Goal: Find specific page/section: Find specific page/section

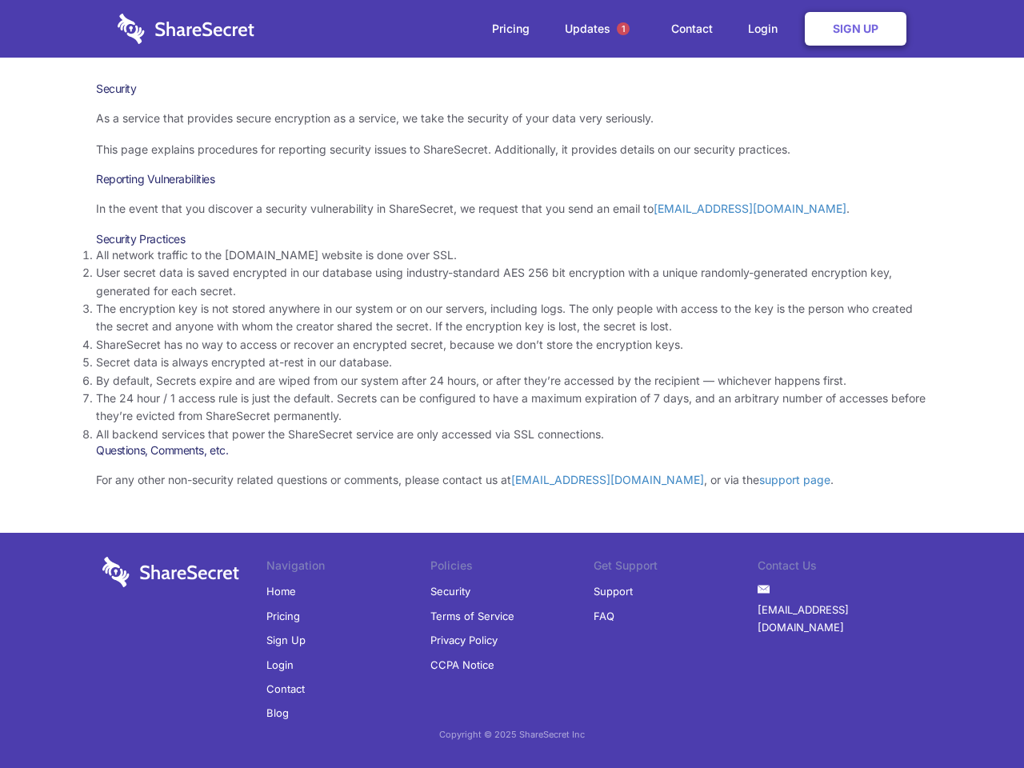
click at [512, 384] on li "By default, Secrets expire and are wiped from our system after 24 hours, or aft…" at bounding box center [512, 381] width 832 height 18
click at [623, 29] on span "1" at bounding box center [623, 28] width 13 height 13
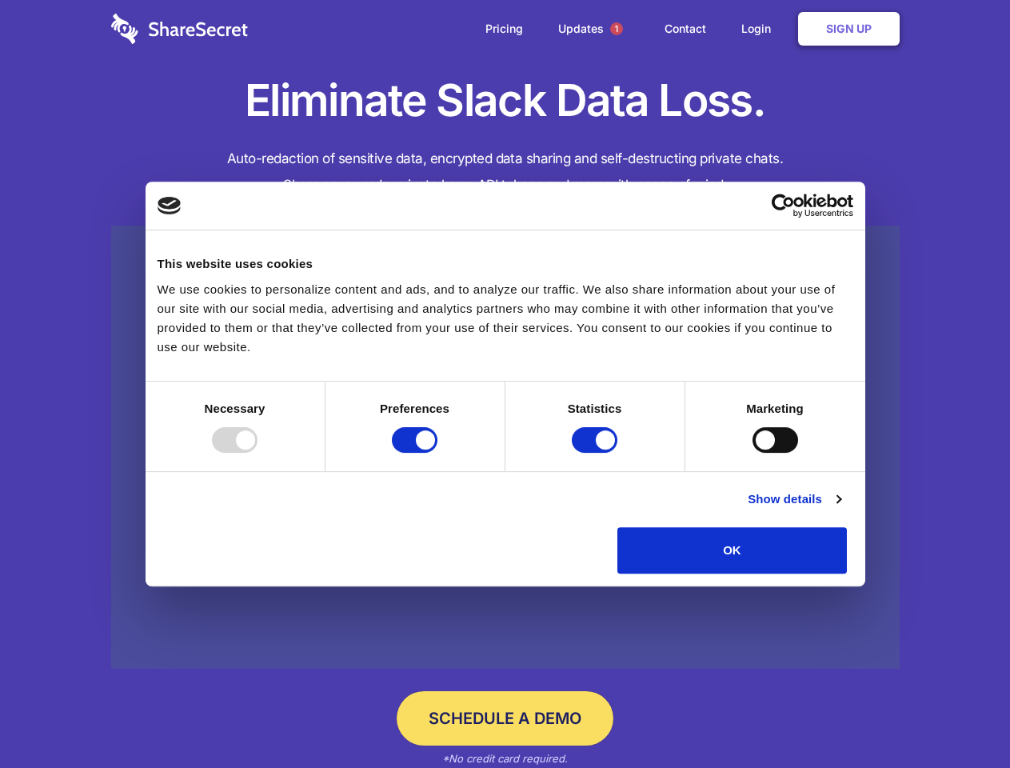
click at [258, 453] on div at bounding box center [235, 440] width 46 height 26
click at [438, 453] on input "Preferences" at bounding box center [415, 440] width 46 height 26
checkbox input "false"
click at [597, 453] on input "Statistics" at bounding box center [595, 440] width 46 height 26
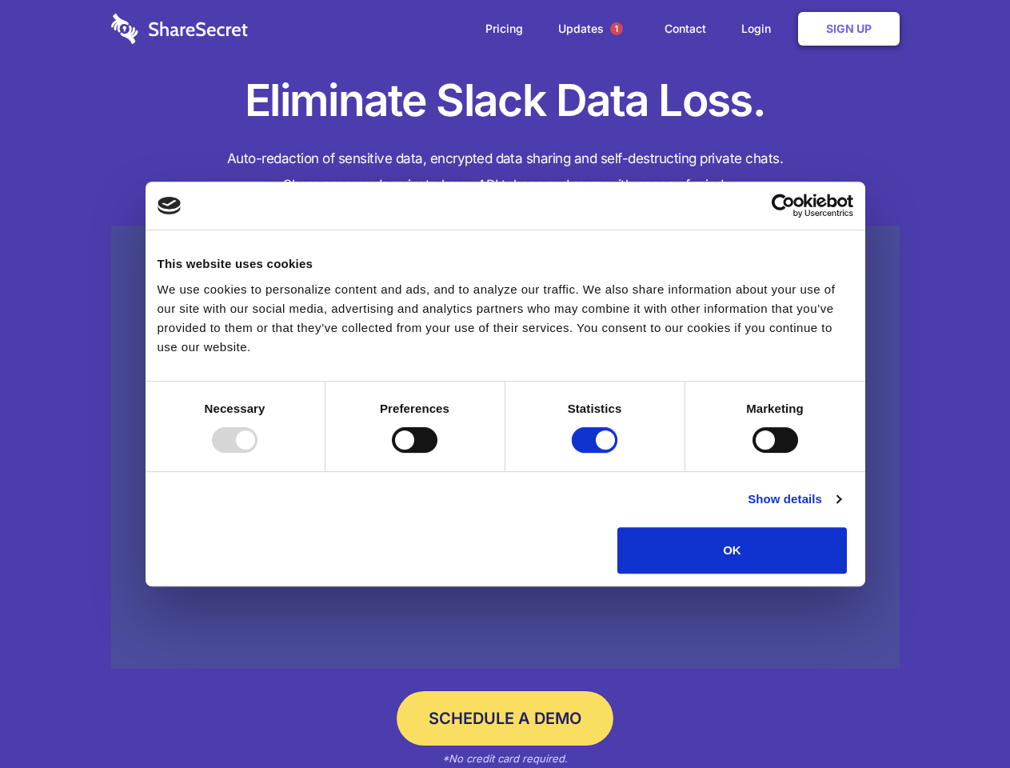
checkbox input "false"
click at [753, 453] on input "Marketing" at bounding box center [776, 440] width 46 height 26
checkbox input "true"
click at [841, 509] on link "Show details" at bounding box center [794, 499] width 93 height 19
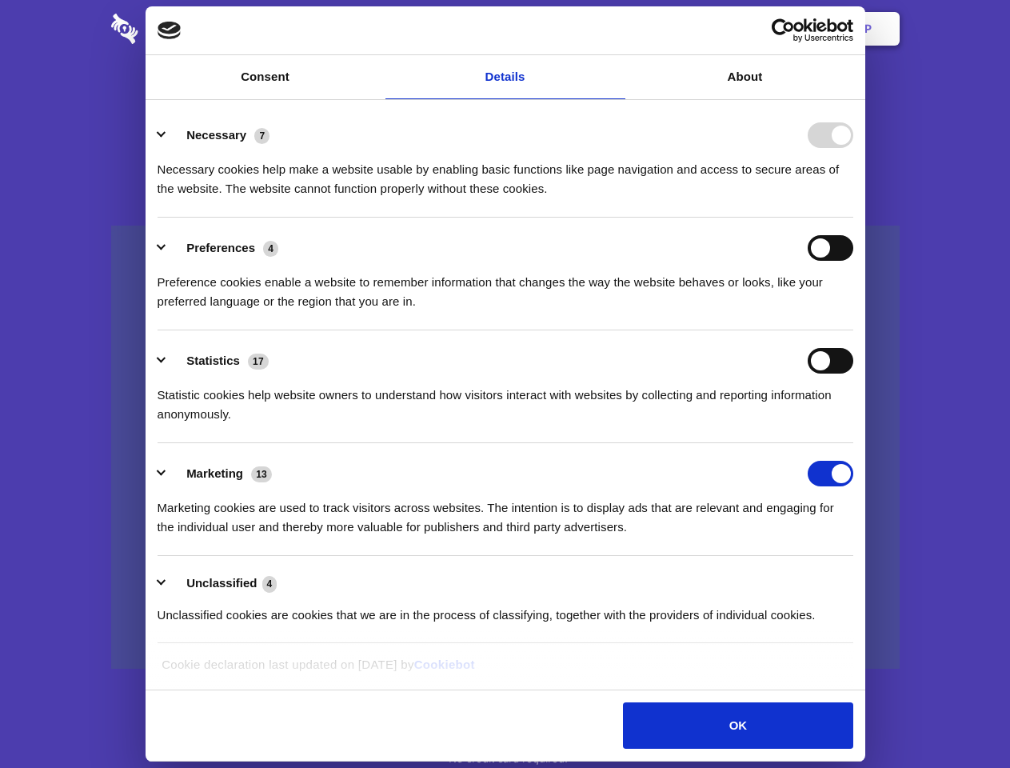
click at [854, 218] on li "Necessary 7 Necessary cookies help make a website usable by enabling basic func…" at bounding box center [506, 161] width 696 height 113
click at [616, 29] on span "1" at bounding box center [616, 28] width 13 height 13
